Goal: Find specific page/section: Find specific page/section

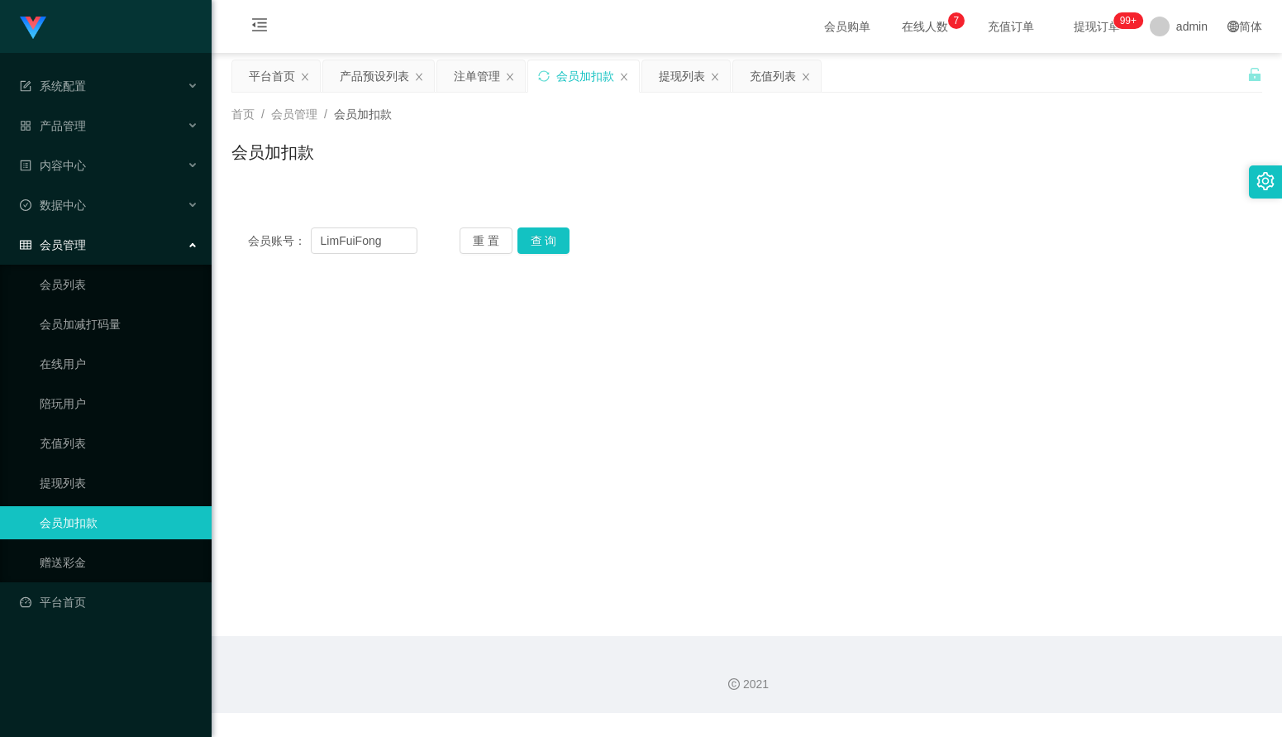
click at [288, 231] on div "会员账号： LimFuiFong" at bounding box center [332, 240] width 169 height 26
type input "dailiangliang"
click at [562, 244] on button "查 询" at bounding box center [544, 240] width 53 height 26
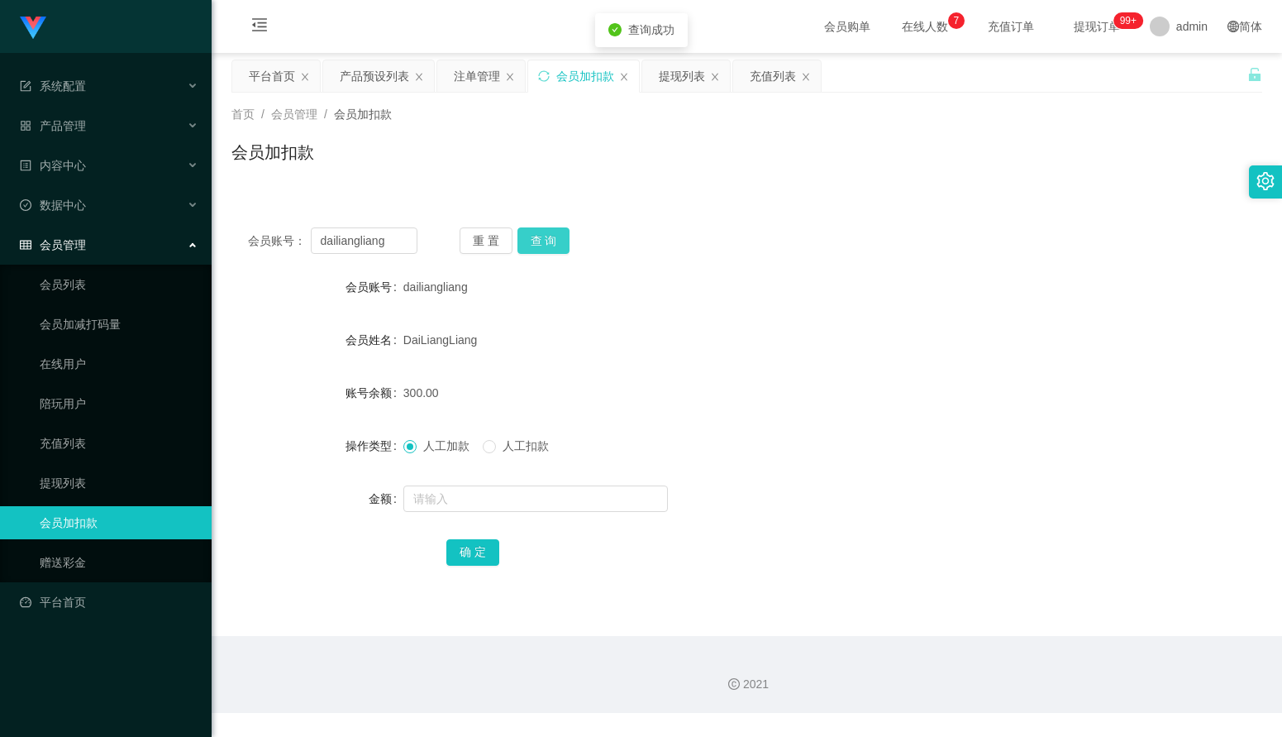
click at [561, 250] on button "查 询" at bounding box center [544, 240] width 53 height 26
drag, startPoint x: 397, startPoint y: 245, endPoint x: 288, endPoint y: 231, distance: 110.0
click at [288, 231] on div "会员账号： dailiangliang" at bounding box center [332, 240] width 169 height 26
type input "wd041"
click at [541, 241] on button "查 询" at bounding box center [544, 240] width 53 height 26
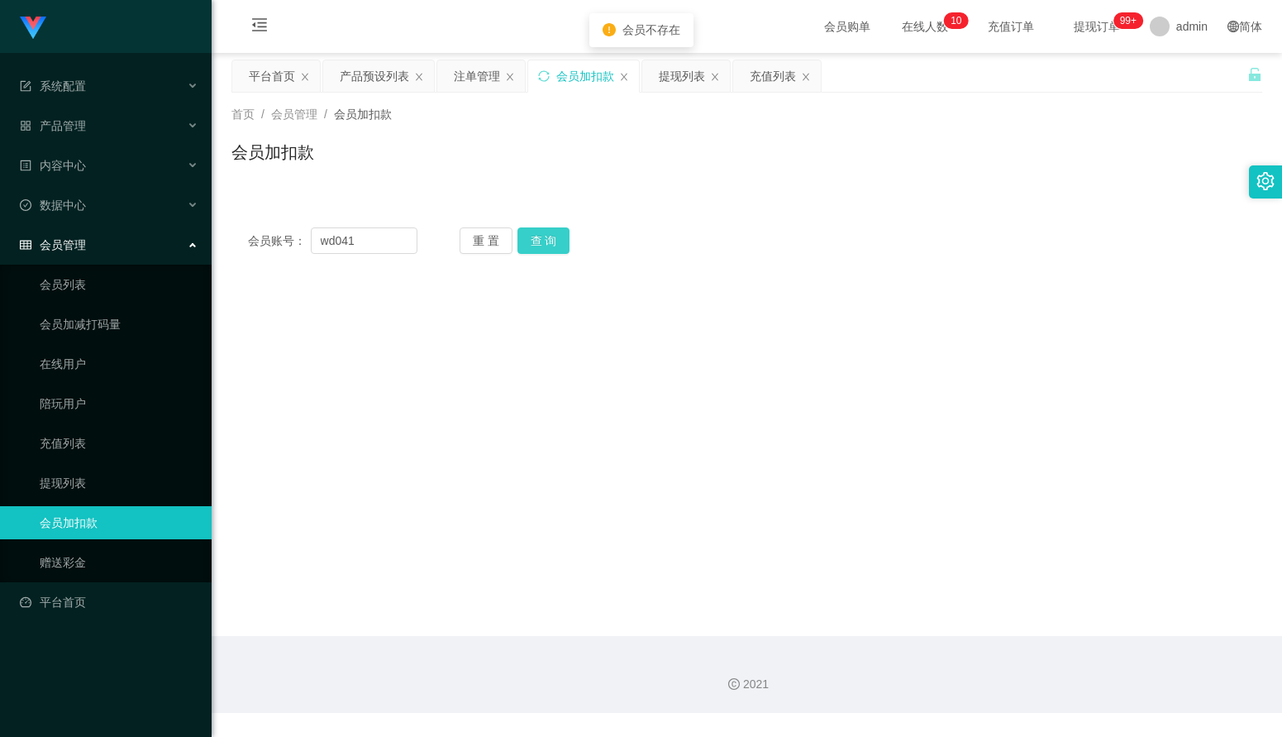
click at [552, 246] on button "查 询" at bounding box center [544, 240] width 53 height 26
click at [552, 246] on div "重 置 查 询" at bounding box center [544, 240] width 169 height 26
click at [552, 246] on button "查 询" at bounding box center [544, 240] width 53 height 26
click at [552, 246] on div "重 置 查 询" at bounding box center [544, 240] width 169 height 26
click at [345, 80] on div "产品预设列表" at bounding box center [374, 75] width 69 height 31
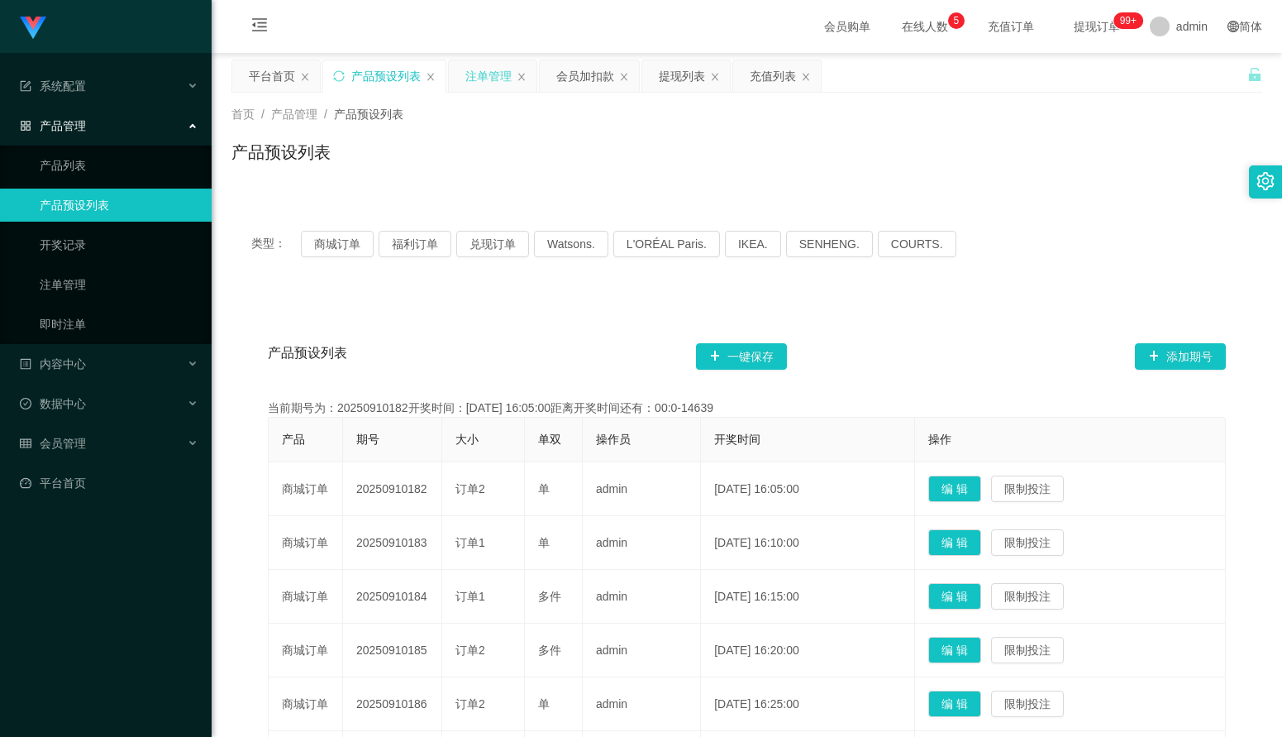
click at [488, 79] on div "注单管理" at bounding box center [488, 75] width 46 height 31
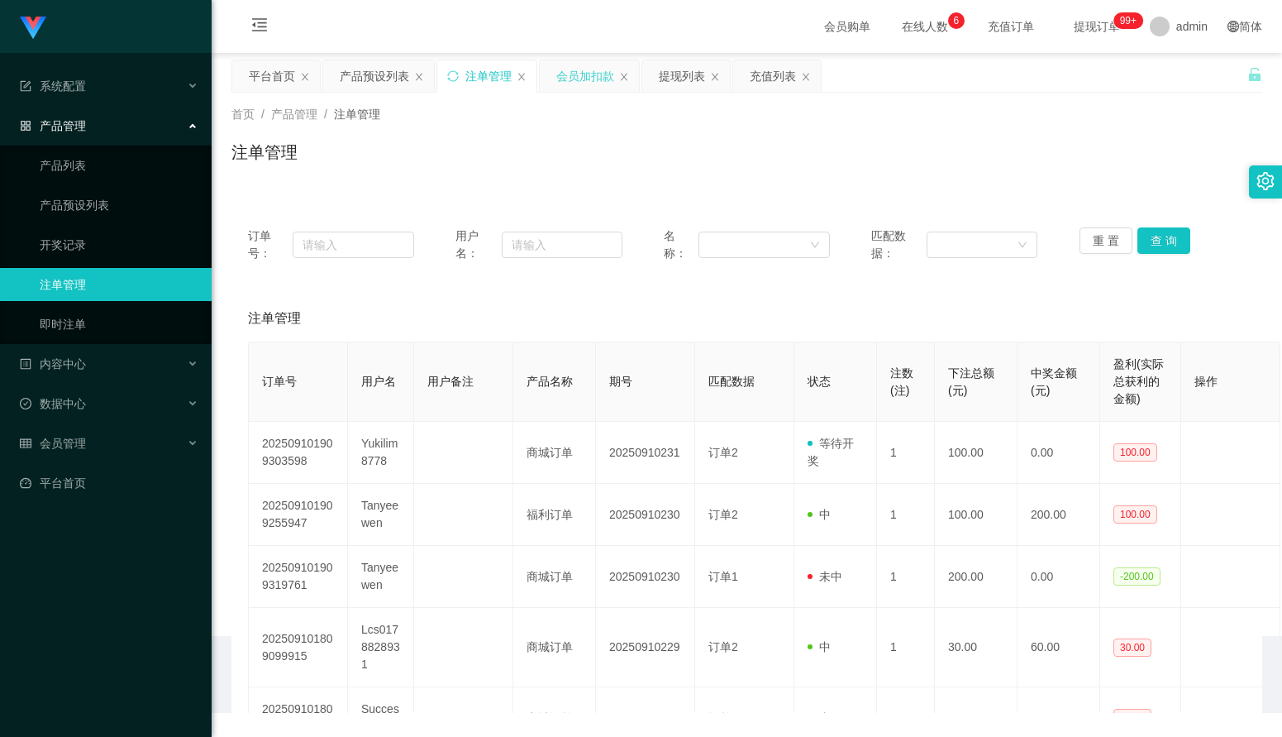
click at [577, 83] on div "会员加扣款" at bounding box center [585, 75] width 58 height 31
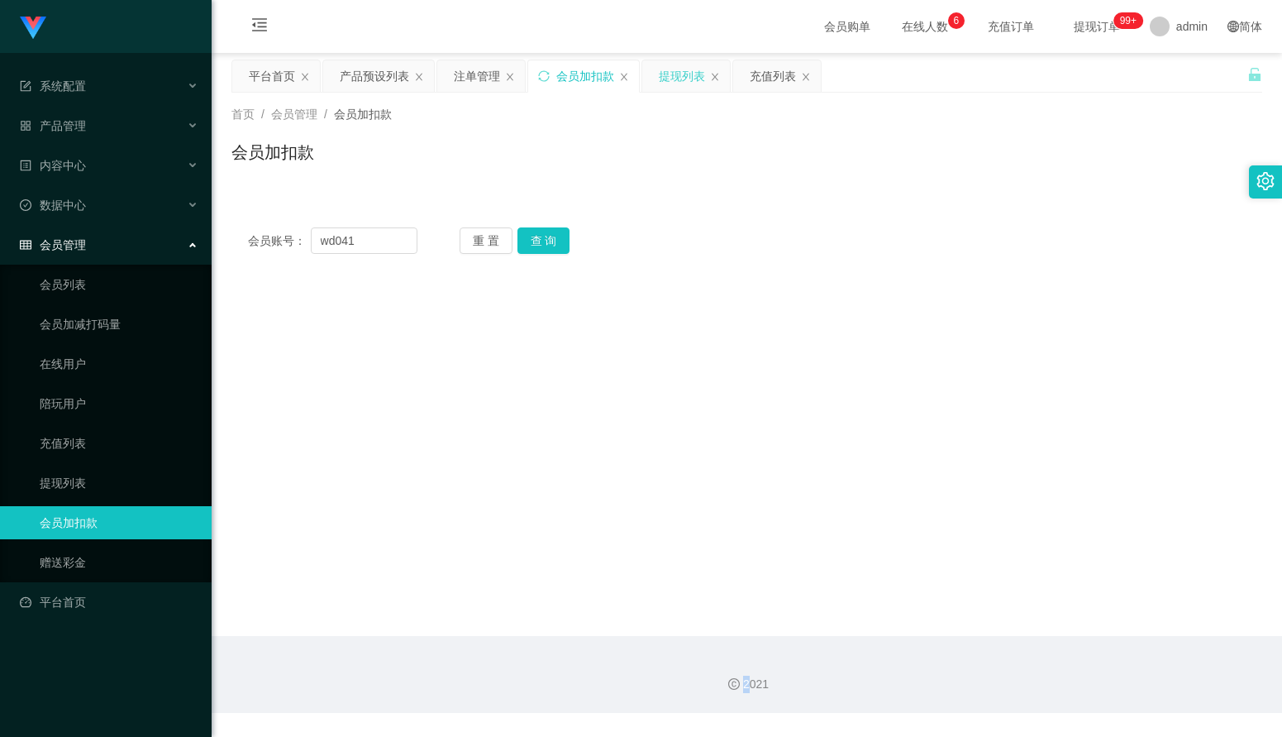
click at [669, 82] on div "提现列表" at bounding box center [682, 75] width 46 height 31
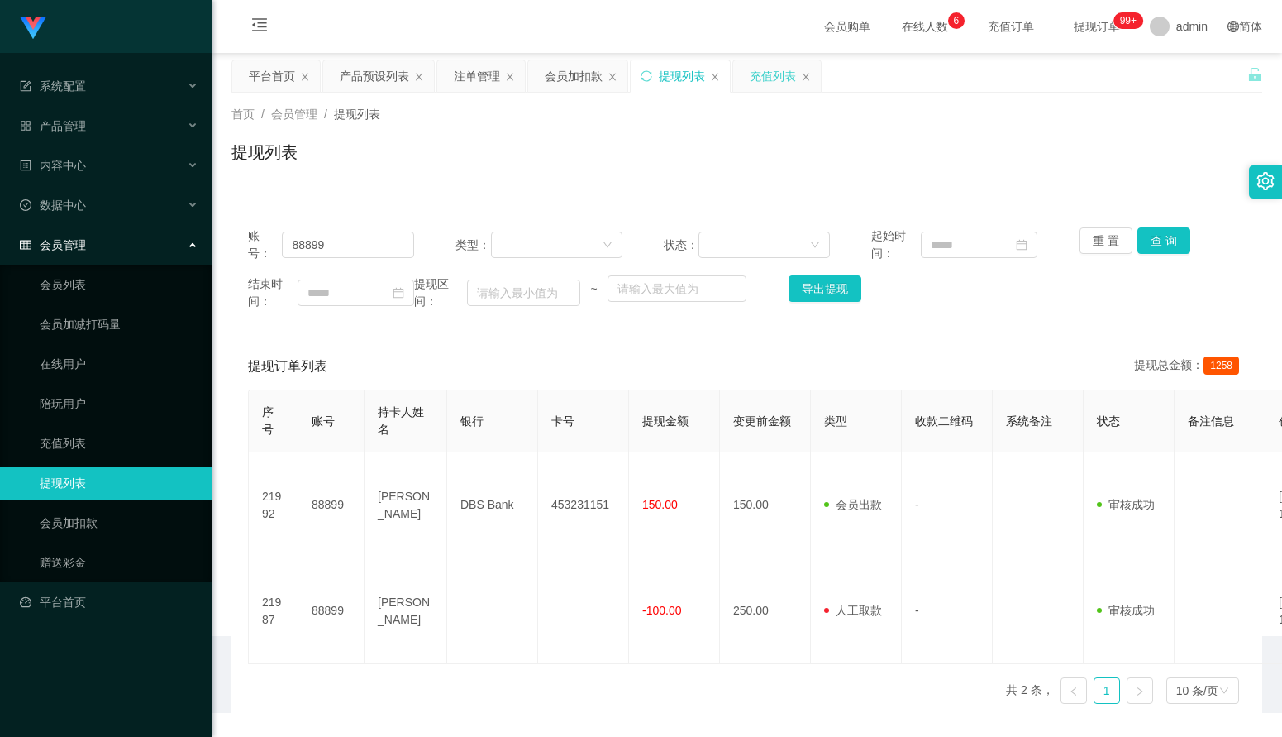
click at [783, 80] on div "充值列表" at bounding box center [773, 75] width 46 height 31
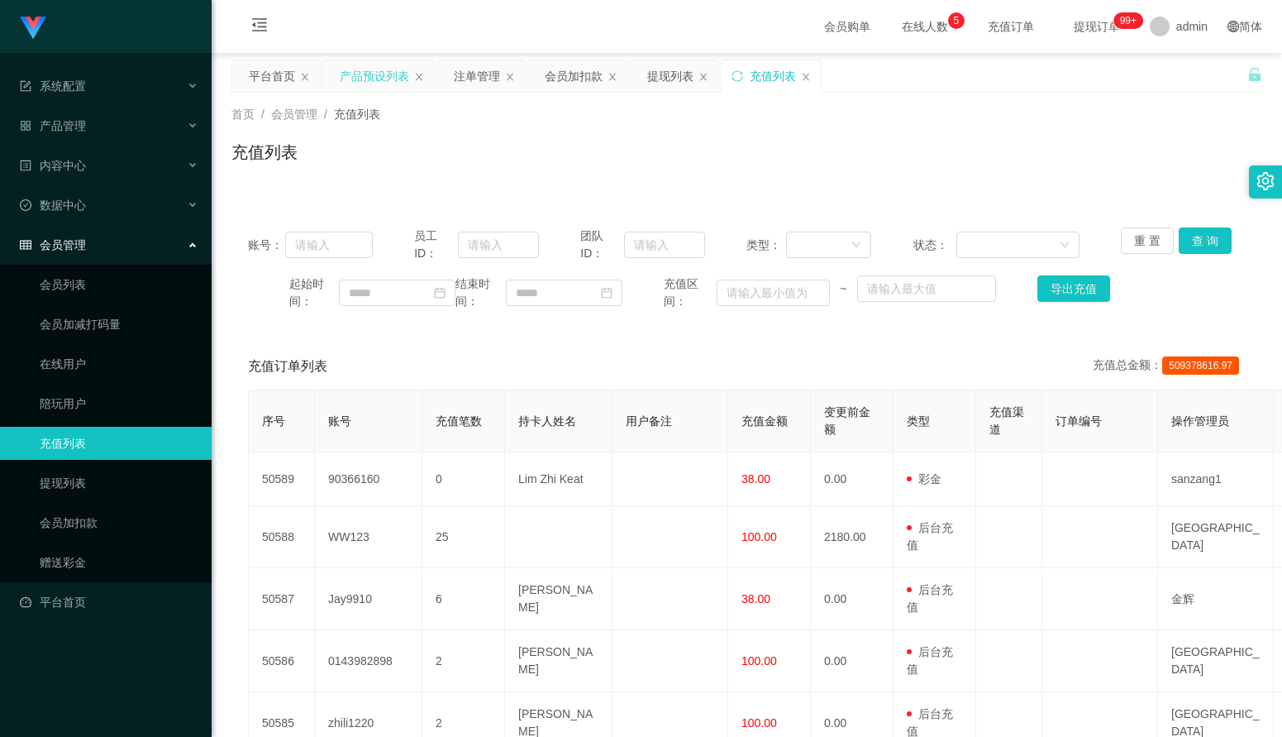
click at [376, 74] on div "产品预设列表" at bounding box center [374, 75] width 69 height 31
